Goal: Task Accomplishment & Management: Complete application form

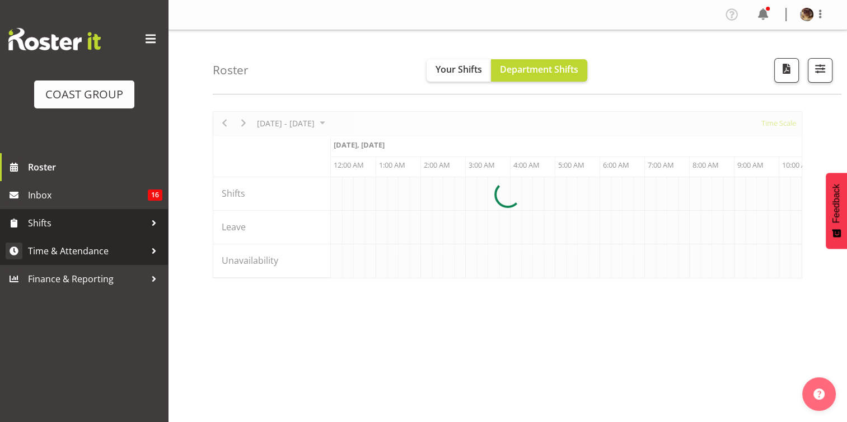
scroll to position [0, 2149]
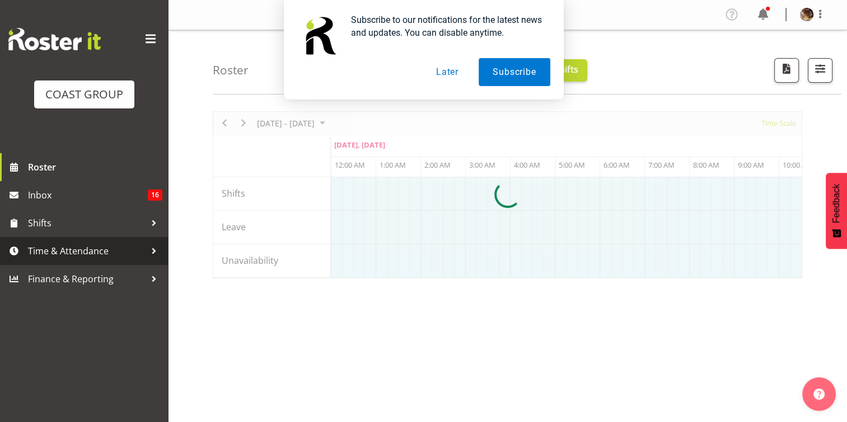
click at [67, 251] on span "Time & Attendance" at bounding box center [86, 251] width 117 height 17
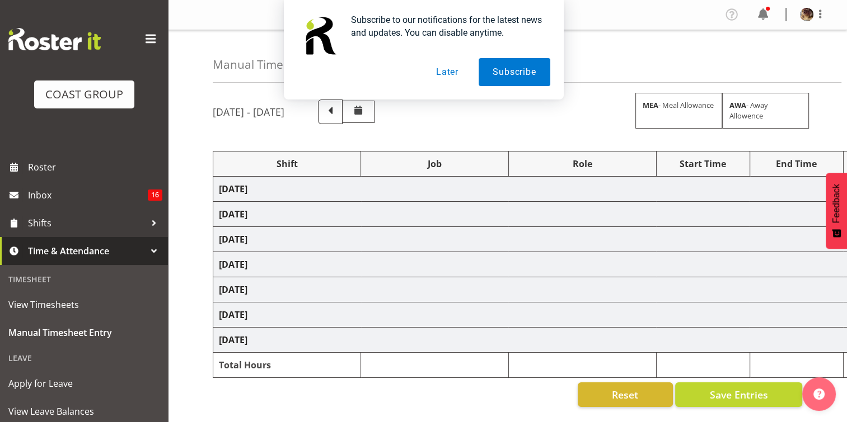
click at [143, 38] on div "Subscribe to our notifications for the latest news and updates. You can disable…" at bounding box center [423, 50] width 847 height 100
select select "79380"
select select "55"
select select "77855"
select select "10210"
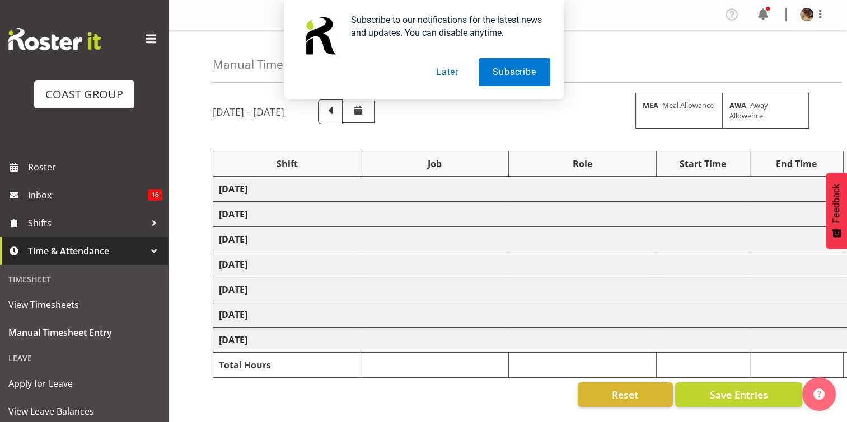
select select "79380"
select select "55"
select select "78250"
select select "10266"
select select "79379"
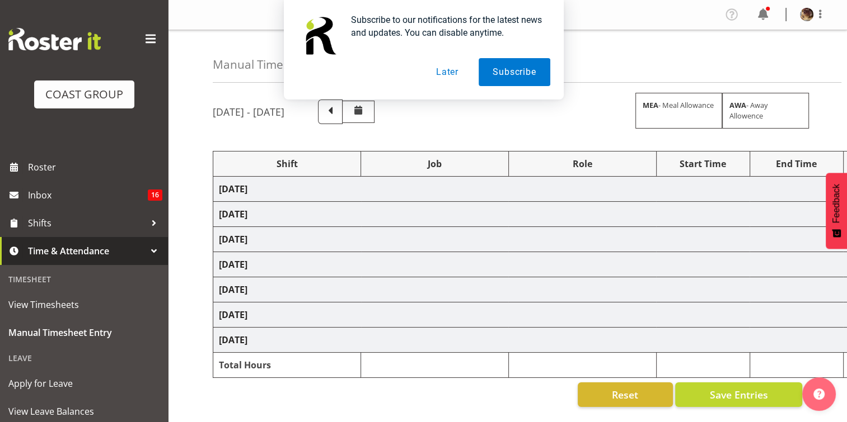
select select "55"
select select "77855"
select select "10210"
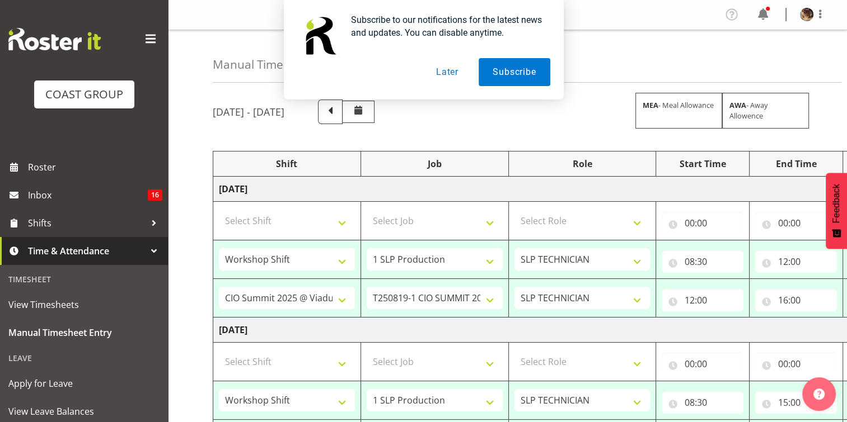
click at [441, 70] on button "Later" at bounding box center [447, 72] width 50 height 28
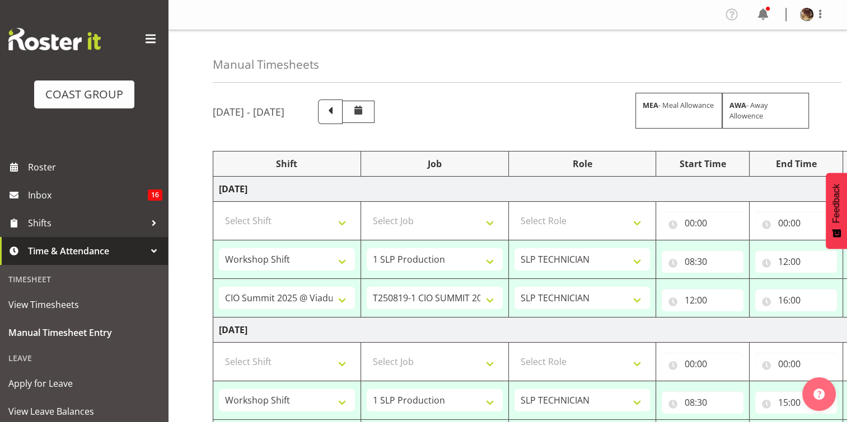
click at [142, 39] on span at bounding box center [151, 39] width 18 height 18
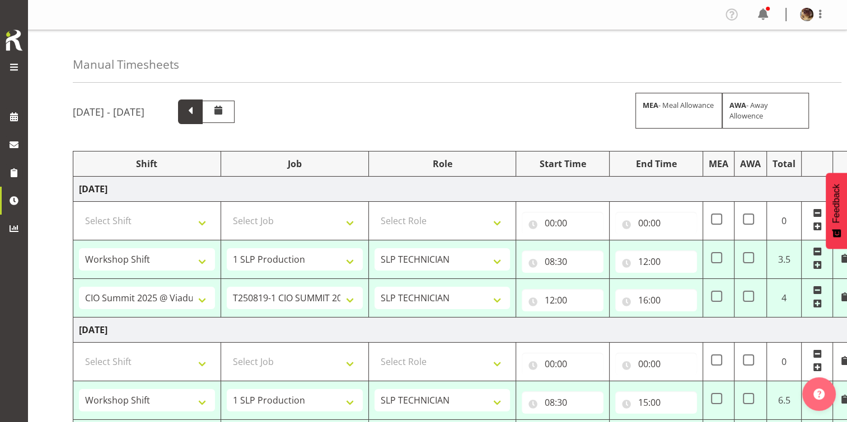
click at [198, 111] on span at bounding box center [190, 111] width 15 height 15
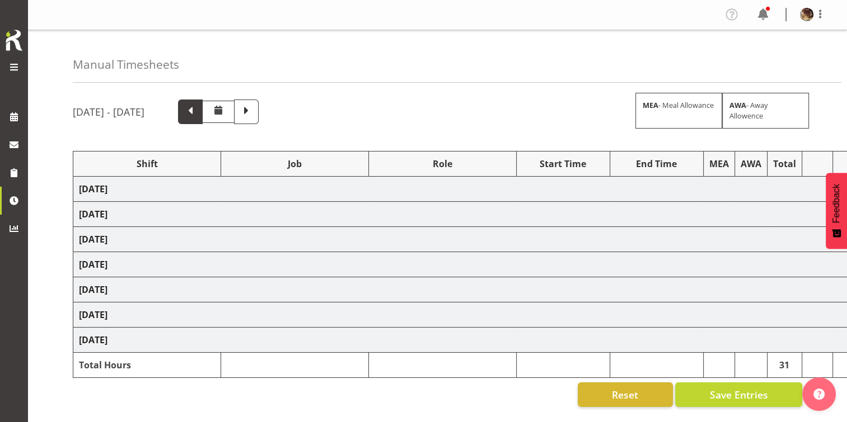
select select "79363"
select select "55"
select select "79363"
select select "68387"
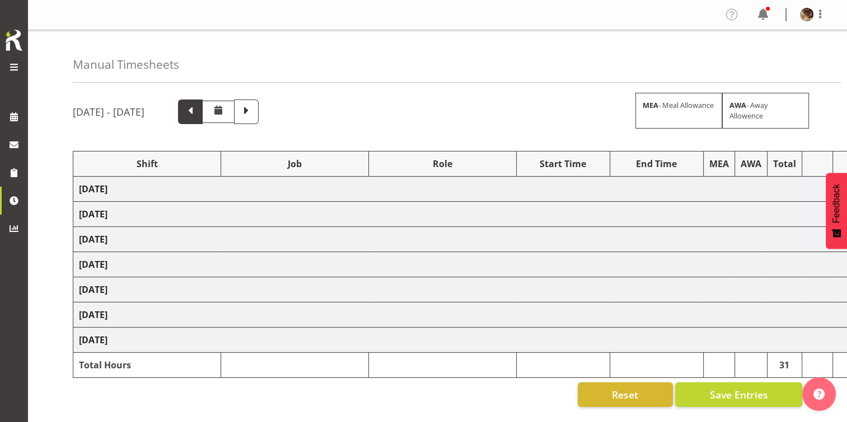
select select "9364"
select select "79379"
select select "55"
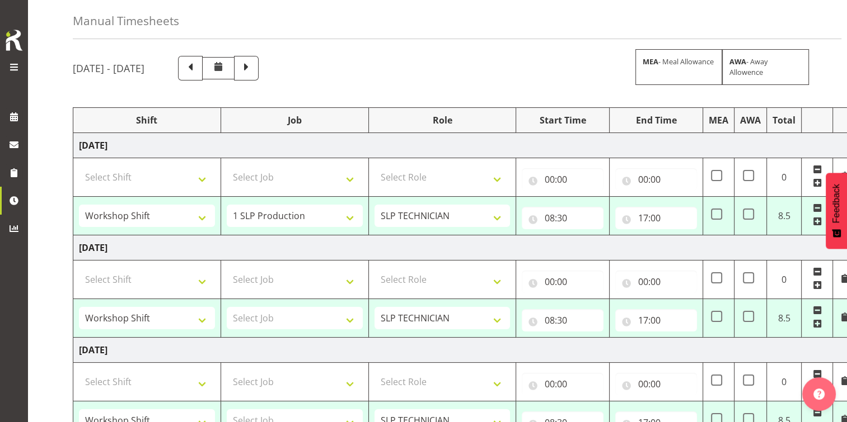
scroll to position [56, 0]
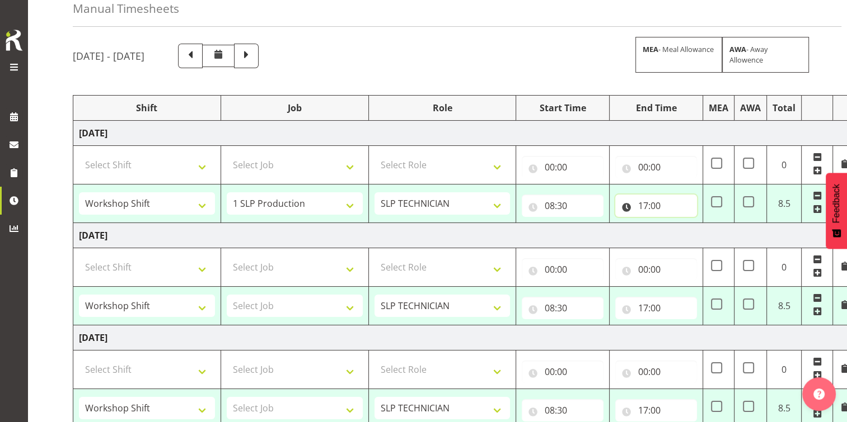
click at [651, 204] on input "17:00" at bounding box center [656, 206] width 82 height 22
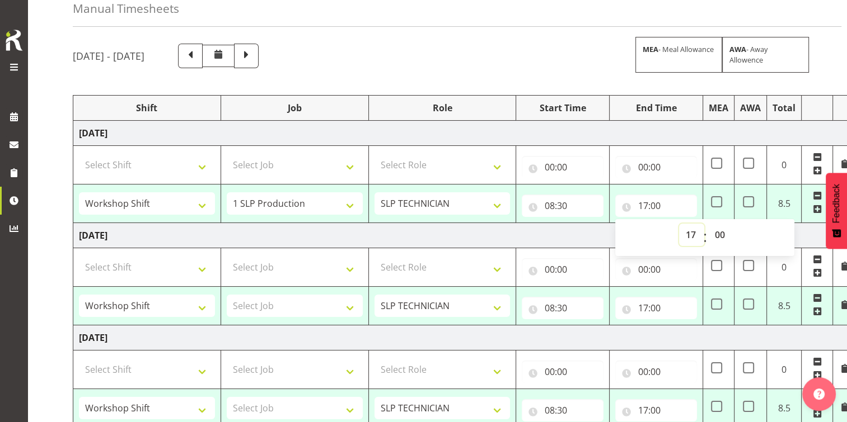
click at [684, 234] on select "00 01 02 03 04 05 06 07 08 09 10 11 12 13 14 15 16 17 18 19 20 21 22 23" at bounding box center [691, 235] width 25 height 22
select select "15"
click at [679, 224] on select "00 01 02 03 04 05 06 07 08 09 10 11 12 13 14 15 16 17 18 19 20 21 22 23" at bounding box center [691, 235] width 25 height 22
type input "15:00"
click at [481, 228] on td "Thursday 7th August 2025" at bounding box center [464, 235] width 783 height 25
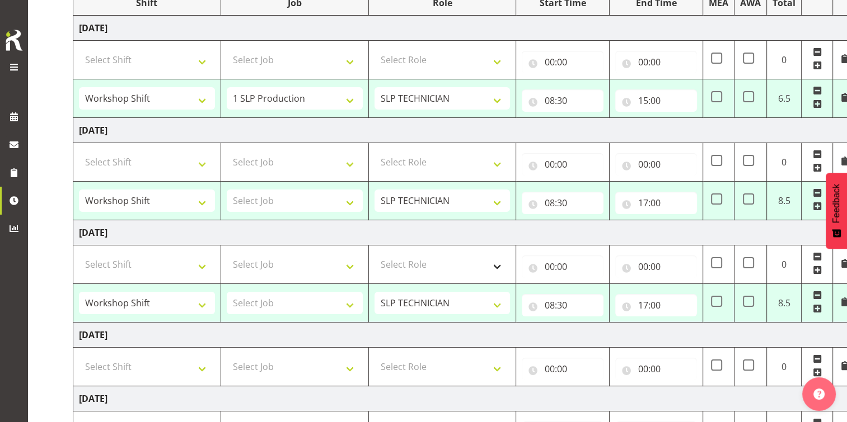
scroll to position [168, 0]
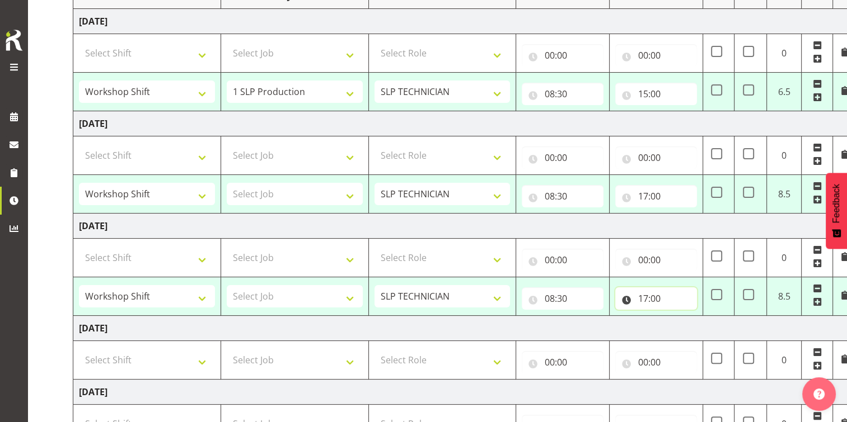
click at [647, 301] on input "17:00" at bounding box center [656, 299] width 82 height 22
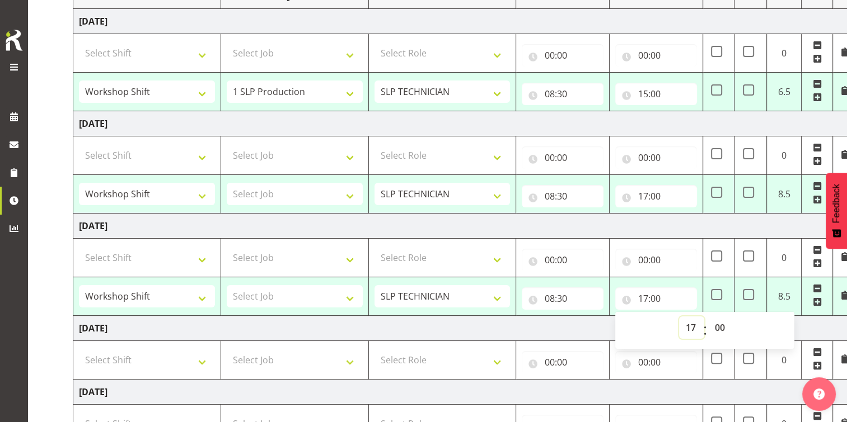
click at [695, 327] on select "00 01 02 03 04 05 06 07 08 09 10 11 12 13 14 15 16 17 18 19 20 21 22 23" at bounding box center [691, 328] width 25 height 22
select select "15"
click at [679, 317] on select "00 01 02 03 04 05 06 07 08 09 10 11 12 13 14 15 16 17 18 19 20 21 22 23" at bounding box center [691, 328] width 25 height 22
type input "15:00"
click at [518, 329] on td "Saturday 9th August 2025" at bounding box center [464, 328] width 783 height 25
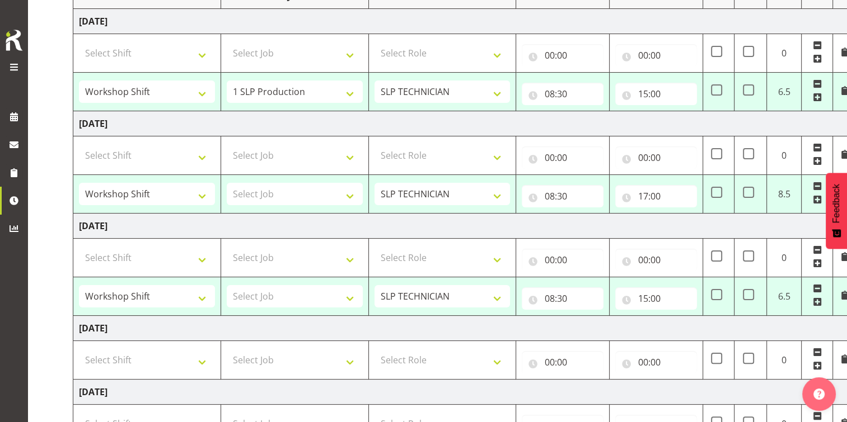
click at [490, 393] on td "Sunday 10th August 2025" at bounding box center [464, 392] width 783 height 25
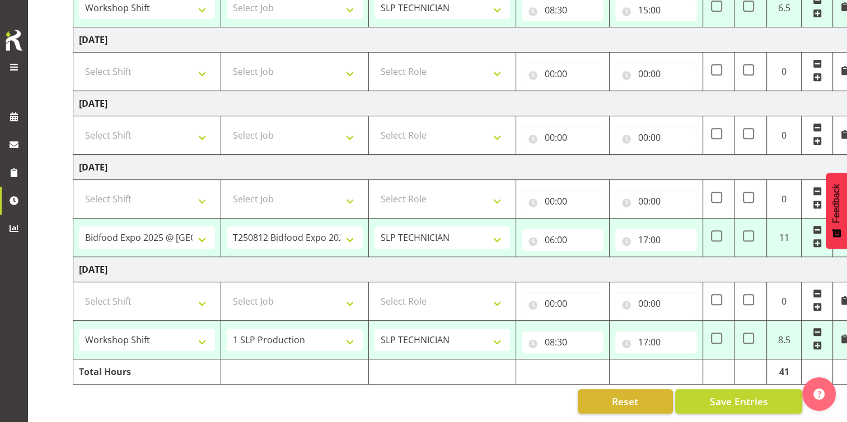
scroll to position [462, 0]
click at [642, 233] on input "17:00" at bounding box center [656, 240] width 82 height 22
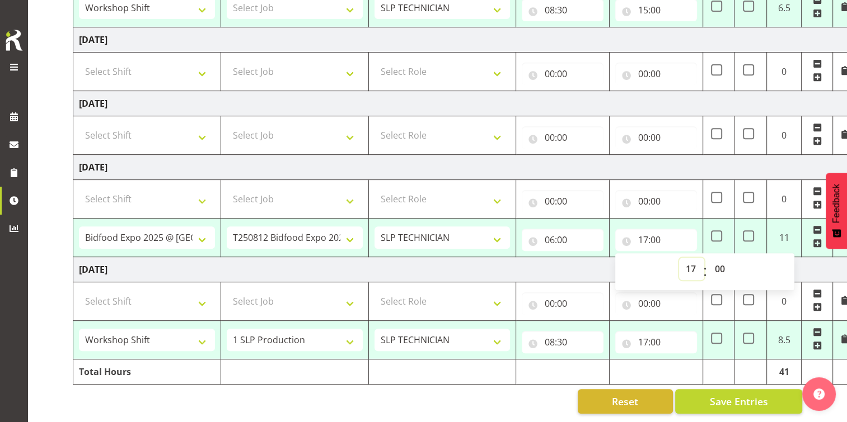
click at [692, 263] on select "00 01 02 03 04 05 06 07 08 09 10 11 12 13 14 15 16 17 18 19 20 21 22 23" at bounding box center [691, 269] width 25 height 22
select select "21"
click at [679, 258] on select "00 01 02 03 04 05 06 07 08 09 10 11 12 13 14 15 16 17 18 19 20 21 22 23" at bounding box center [691, 269] width 25 height 22
type input "21:00"
click at [580, 261] on td "Tuesday 12th August 2025" at bounding box center [464, 269] width 783 height 25
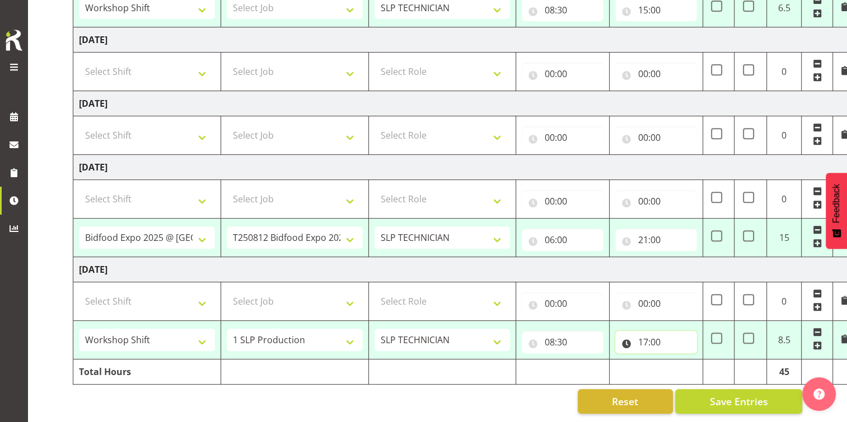
click at [652, 338] on input "17:00" at bounding box center [656, 342] width 82 height 22
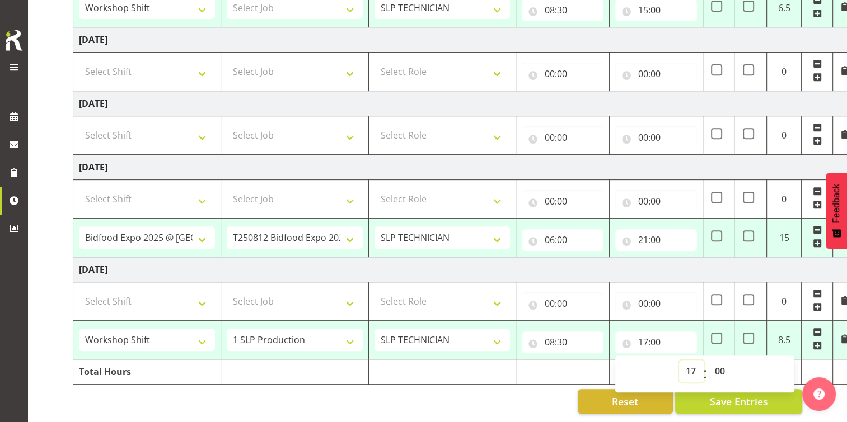
click at [688, 363] on select "00 01 02 03 04 05 06 07 08 09 10 11 12 13 14 15 16 17 18 19 20 21 22 23" at bounding box center [691, 371] width 25 height 22
select select "16"
click at [679, 360] on select "00 01 02 03 04 05 06 07 08 09 10 11 12 13 14 15 16 17 18 19 20 21 22 23" at bounding box center [691, 371] width 25 height 22
type input "16:00"
click at [518, 389] on div "Reset Save Entries" at bounding box center [437, 401] width 729 height 25
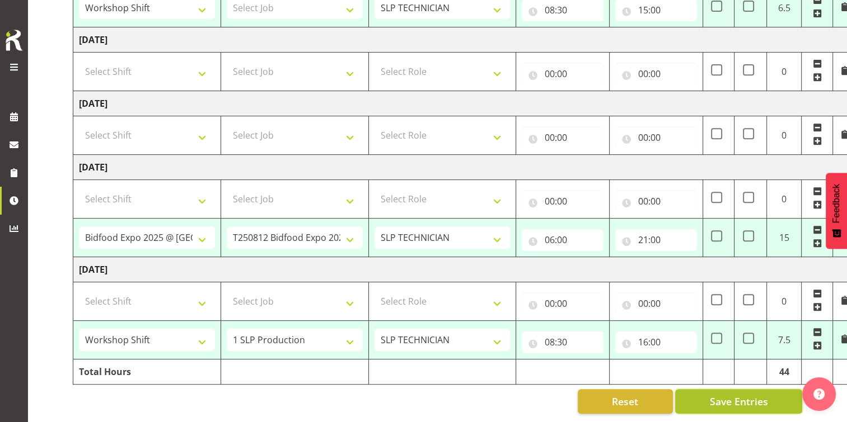
click at [739, 396] on span "Save Entries" at bounding box center [738, 401] width 58 height 15
select select "79363"
select select "55"
type input "08:30"
type input "15:00"
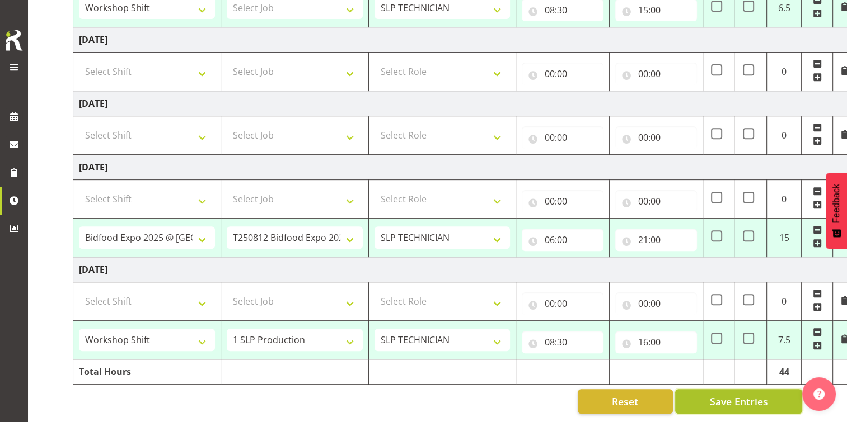
select select "79363"
type input "08:30"
type input "17:00"
select select "79363"
type input "08:30"
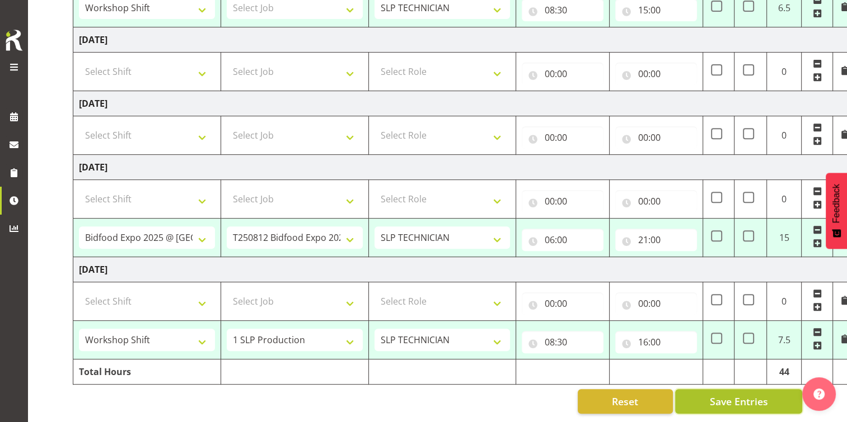
type input "15:00"
select select "68387"
select select "9364"
type input "06:00"
type input "21:00"
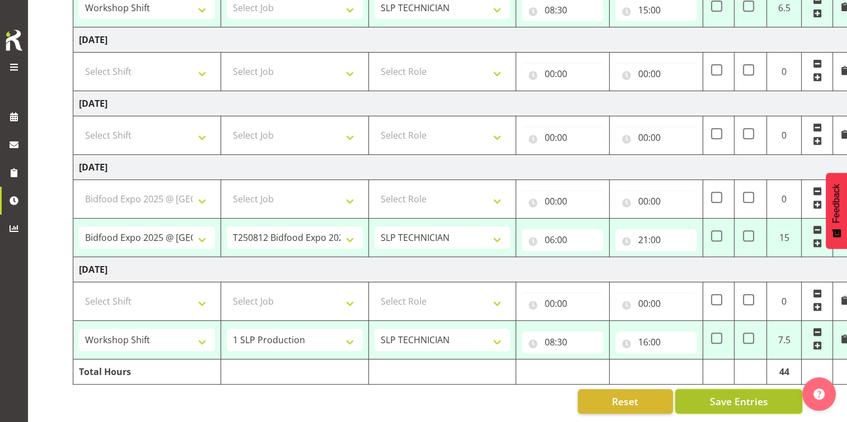
select select "79379"
select select "55"
type input "08:30"
type input "16:00"
select select "79363"
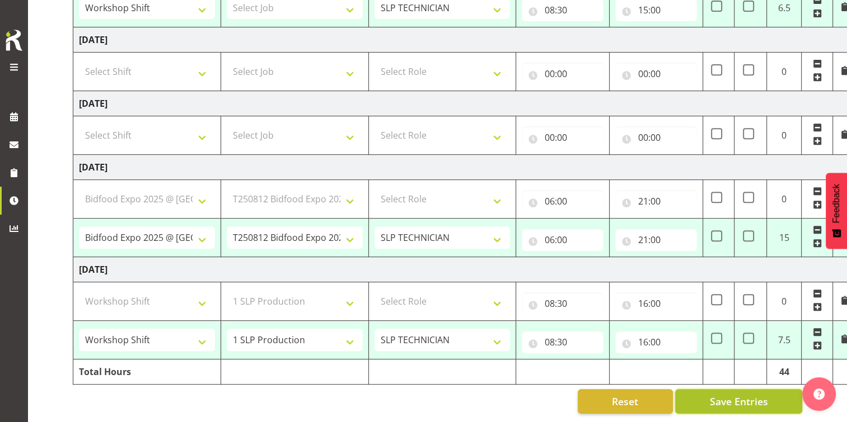
select select "79363"
select select "68387"
select select "9364"
select select "79379"
select select "55"
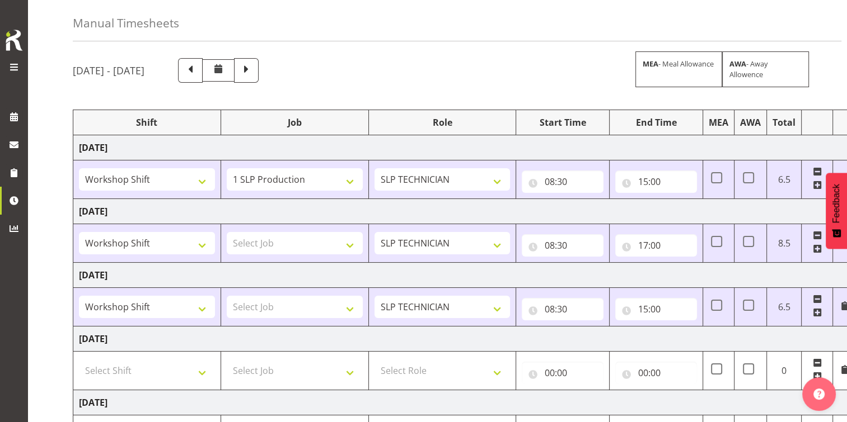
scroll to position [0, 0]
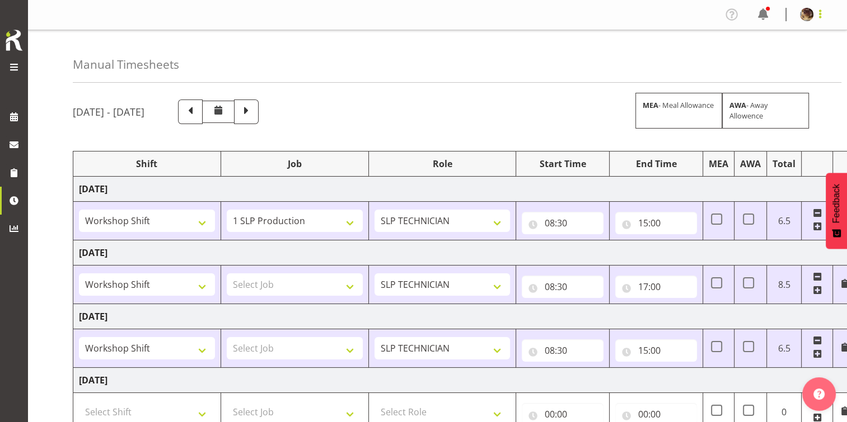
click at [821, 13] on span at bounding box center [819, 13] width 13 height 13
click at [762, 59] on link "Log Out" at bounding box center [772, 59] width 107 height 20
